Goal: Transaction & Acquisition: Obtain resource

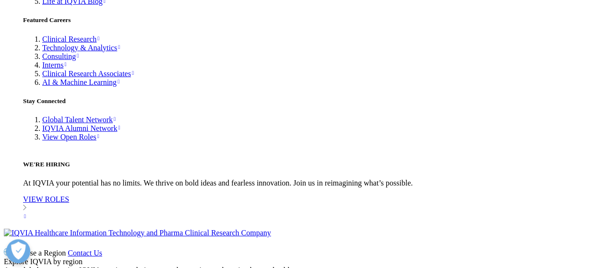
scroll to position [3171, 0]
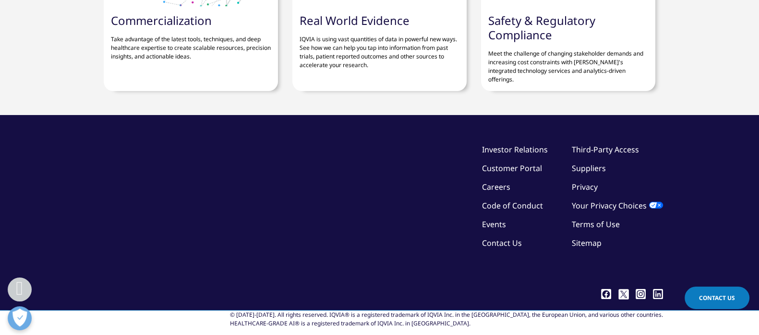
scroll to position [3252, 0]
drag, startPoint x: 171, startPoint y: 235, endPoint x: 86, endPoint y: 176, distance: 103.1
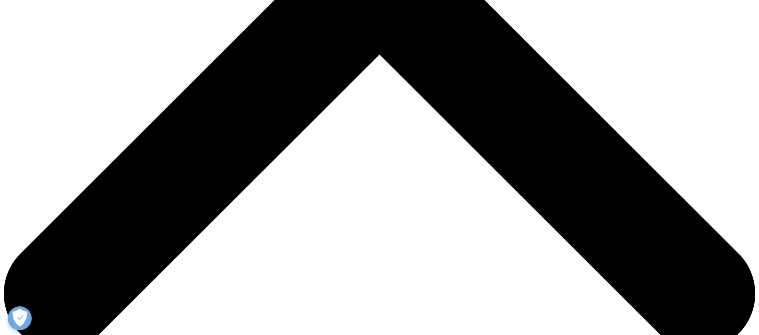
scroll to position [415, 0]
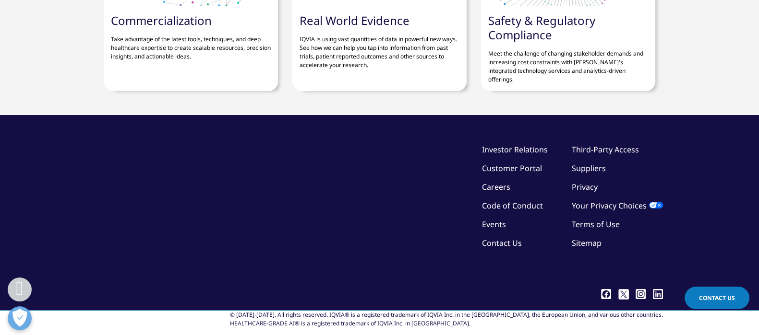
scroll to position [3298, 0]
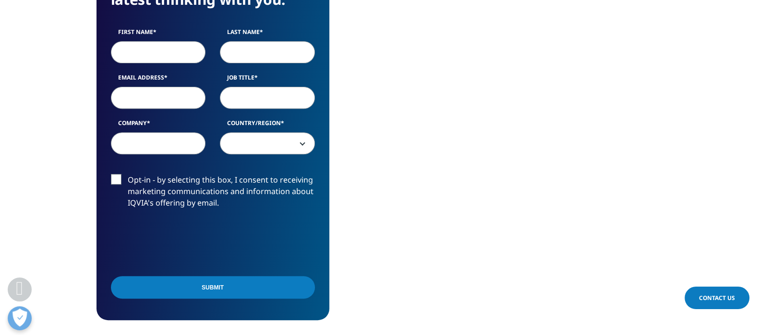
scroll to position [419, 0]
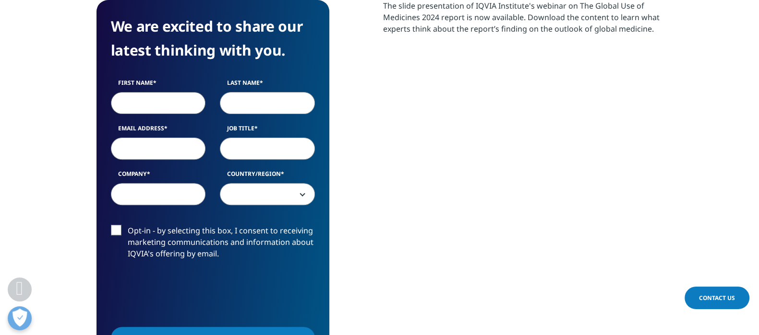
drag, startPoint x: 160, startPoint y: 104, endPoint x: 158, endPoint y: 115, distance: 10.7
click at [158, 104] on input "First Name" at bounding box center [158, 103] width 95 height 22
type input "Gina"
click at [267, 106] on input "Last Name" at bounding box center [267, 103] width 95 height 22
type input "Yu"
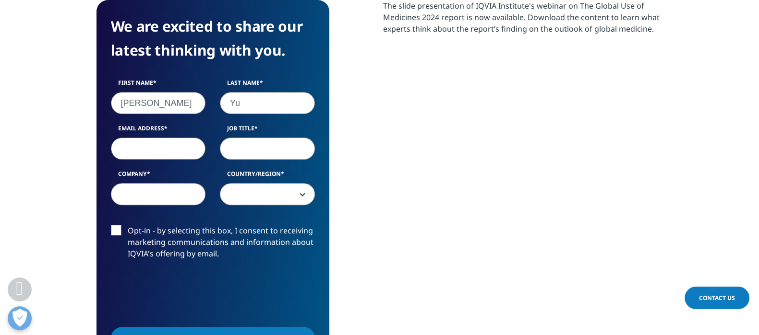
drag, startPoint x: 161, startPoint y: 154, endPoint x: 154, endPoint y: 155, distance: 7.3
click at [159, 154] on input "Email Address" at bounding box center [158, 149] width 95 height 22
type input "soffey.ysm@hotmail.com"
click at [273, 156] on input "Job Title" at bounding box center [267, 149] width 95 height 22
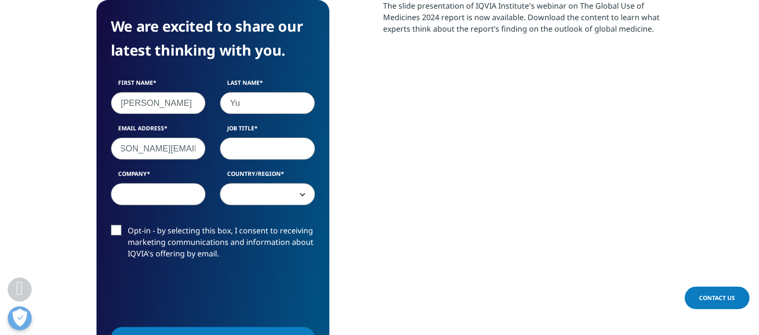
scroll to position [0, 0]
click at [176, 198] on input "Company" at bounding box center [158, 194] width 95 height 22
click at [120, 227] on label "Opt-in - by selecting this box, I consent to receiving marketing communications…" at bounding box center [213, 245] width 204 height 40
click at [128, 225] on input "Opt-in - by selecting this box, I consent to receiving marketing communications…" at bounding box center [128, 225] width 0 height 0
click at [300, 189] on span at bounding box center [267, 195] width 94 height 22
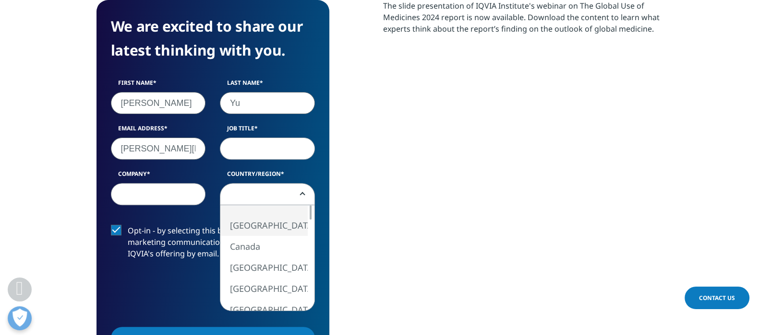
click at [122, 234] on label "Opt-in - by selecting this box, I consent to receiving marketing communications…" at bounding box center [213, 245] width 204 height 40
click at [128, 225] on input "Opt-in - by selecting this box, I consent to receiving marketing communications…" at bounding box center [128, 225] width 0 height 0
click at [287, 194] on span at bounding box center [267, 195] width 94 height 22
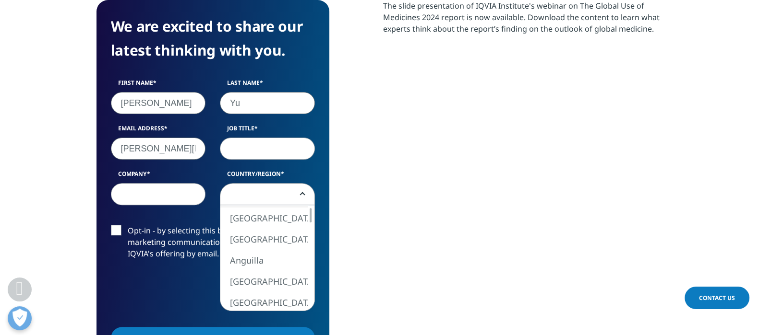
click at [250, 193] on span at bounding box center [267, 195] width 94 height 22
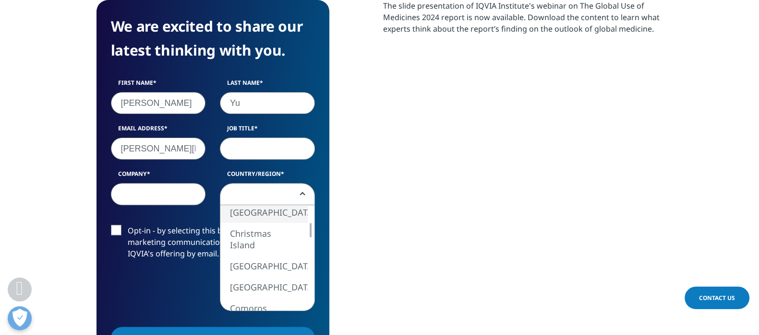
select select "[GEOGRAPHIC_DATA]"
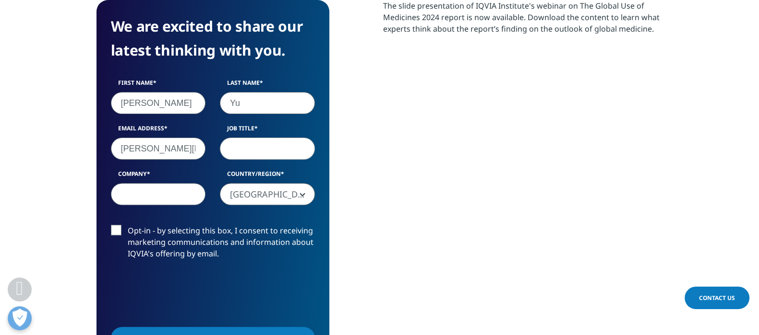
click at [167, 198] on input "Company" at bounding box center [158, 194] width 95 height 22
type input "innovent"
click at [257, 155] on input "Job Title" at bounding box center [267, 149] width 95 height 22
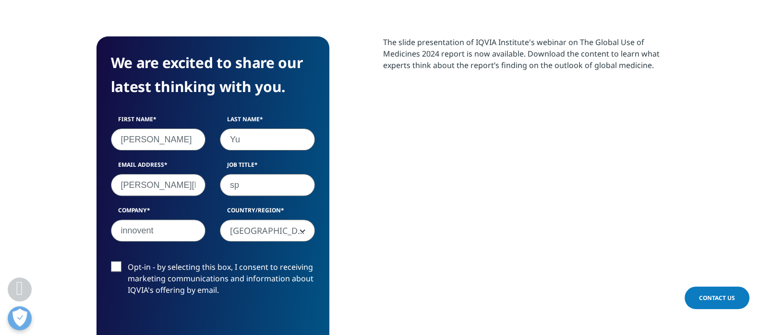
scroll to position [300, 0]
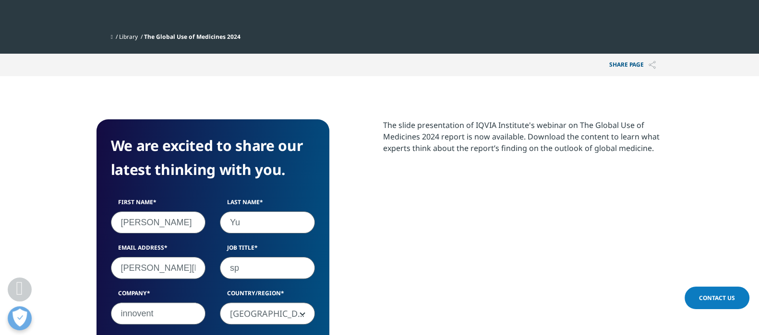
type input "sp"
click at [187, 269] on input "soffey.ysm@hotmail.com" at bounding box center [158, 268] width 95 height 22
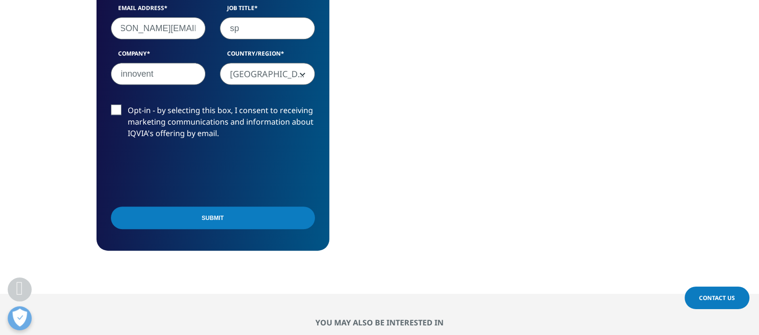
scroll to position [0, 0]
click at [262, 218] on input "Submit" at bounding box center [213, 218] width 204 height 23
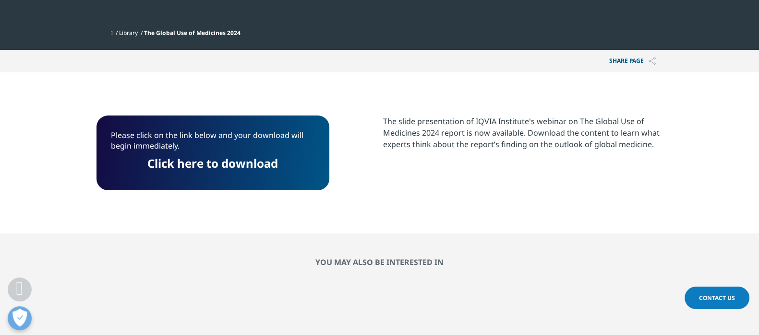
scroll to position [254, 0]
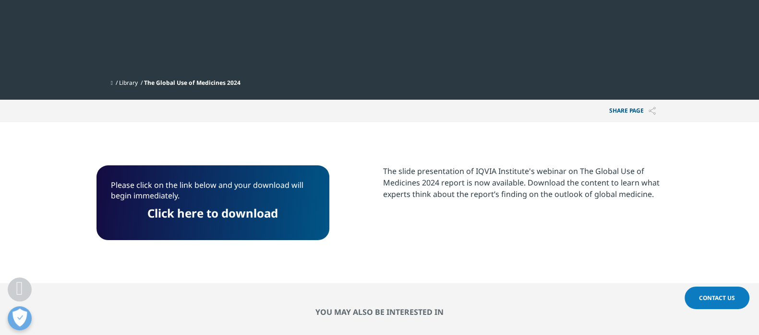
click at [223, 214] on link "Click here to download" at bounding box center [212, 213] width 131 height 16
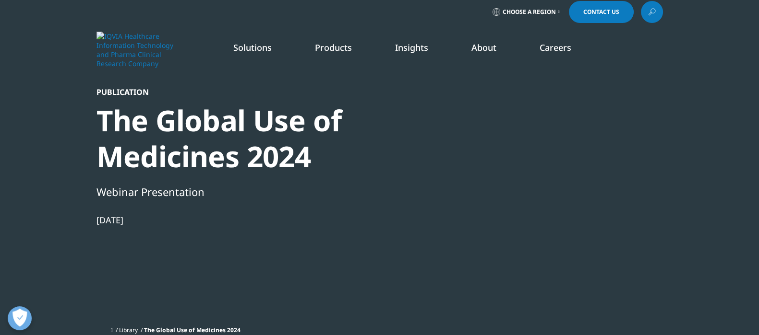
scroll to position [0, 0]
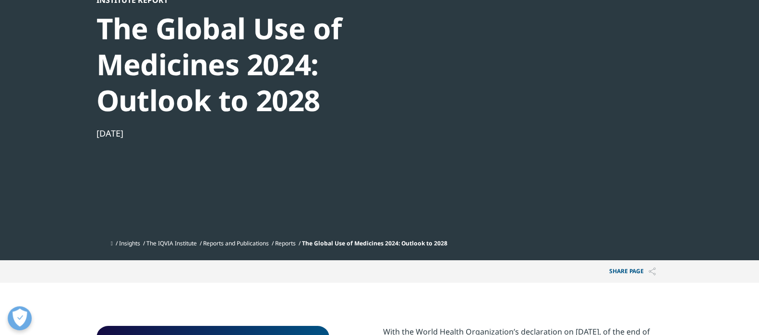
scroll to position [45, 0]
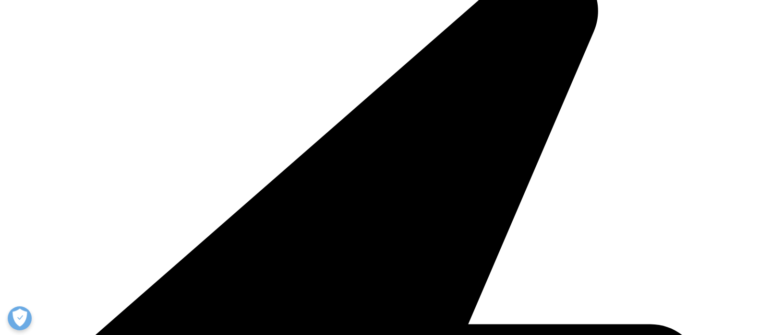
scroll to position [1799, 0]
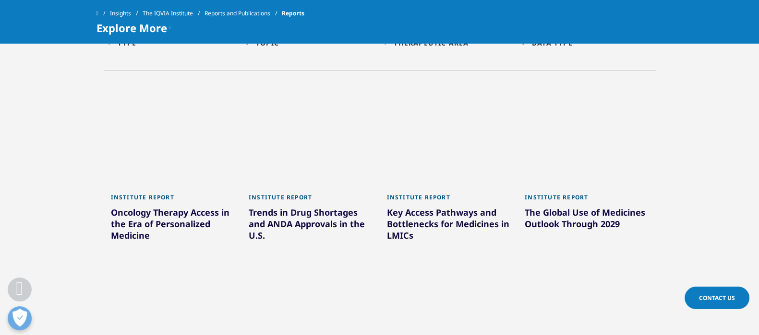
scroll to position [484, 0]
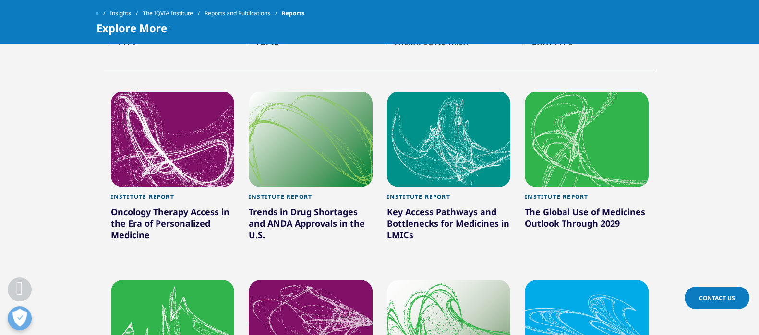
click at [576, 128] on div at bounding box center [586, 140] width 124 height 96
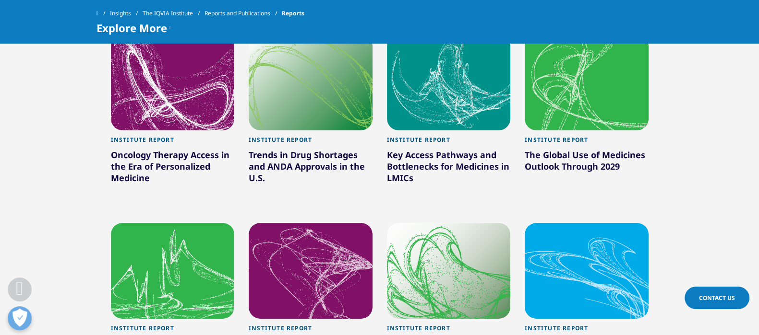
scroll to position [541, 0]
click at [567, 138] on div "Institute Report" at bounding box center [586, 142] width 124 height 13
click at [619, 113] on div at bounding box center [586, 82] width 124 height 96
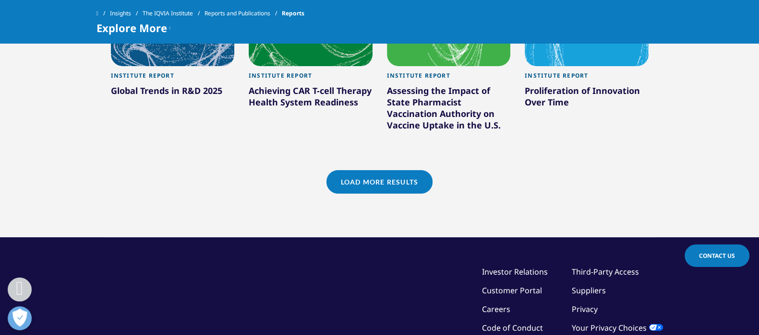
scroll to position [939, 0]
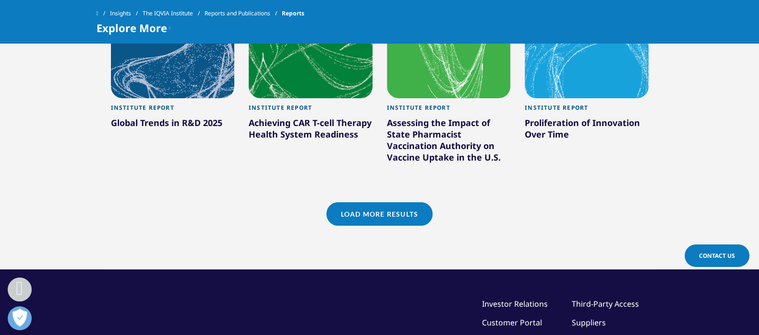
click at [380, 217] on link "Load More Results" at bounding box center [379, 214] width 106 height 24
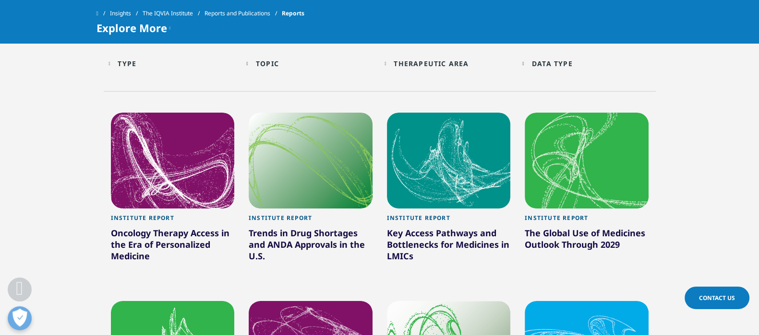
scroll to position [399, 0]
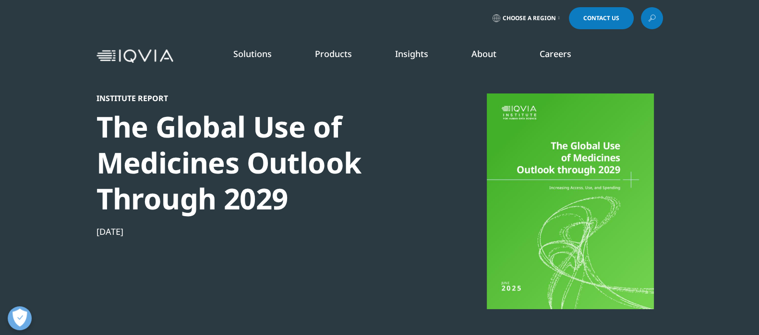
scroll to position [385, 566]
drag, startPoint x: 0, startPoint y: 0, endPoint x: 274, endPoint y: 164, distance: 319.4
click at [274, 164] on div "The Global Use of Medicines Outlook Through 2029" at bounding box center [260, 163] width 329 height 108
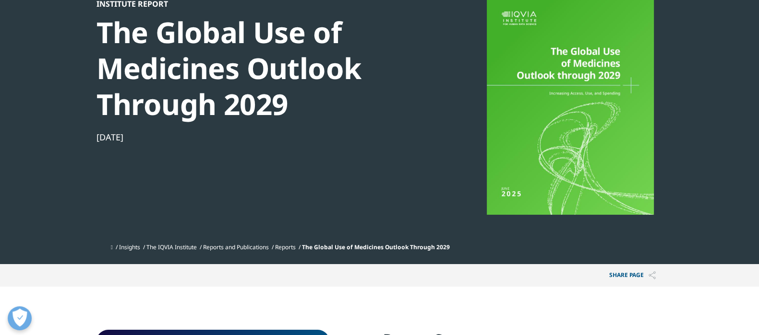
scroll to position [300, 0]
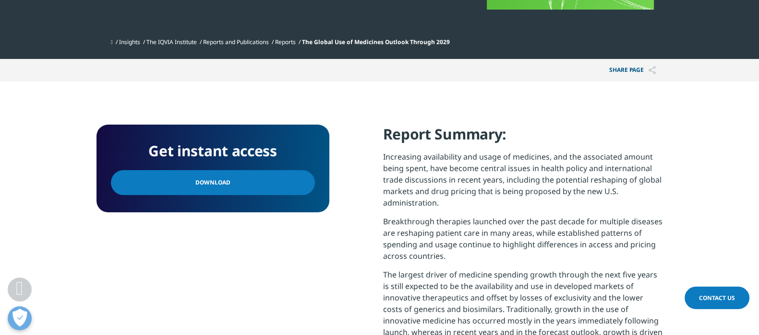
click at [240, 184] on link "Download" at bounding box center [213, 182] width 204 height 25
